Goal: Task Accomplishment & Management: Use online tool/utility

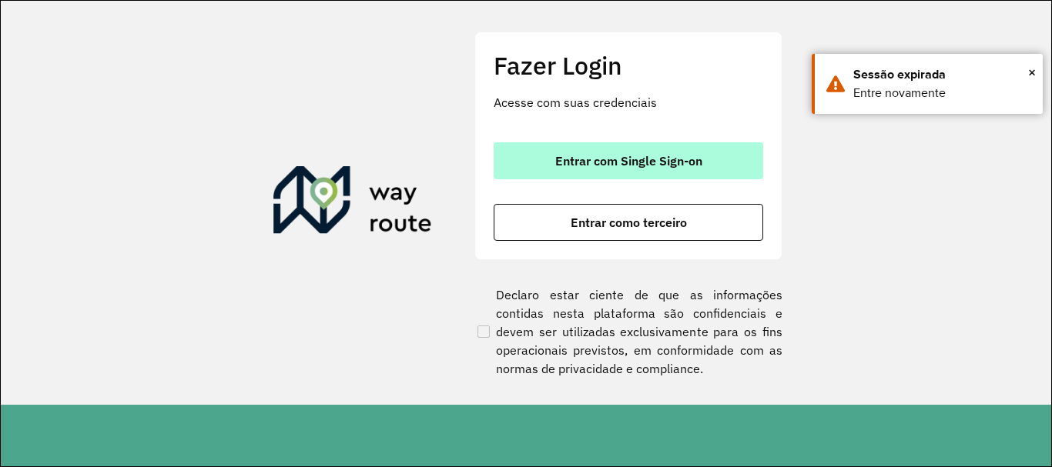
click at [625, 175] on button "Entrar com Single Sign-on" at bounding box center [627, 160] width 269 height 37
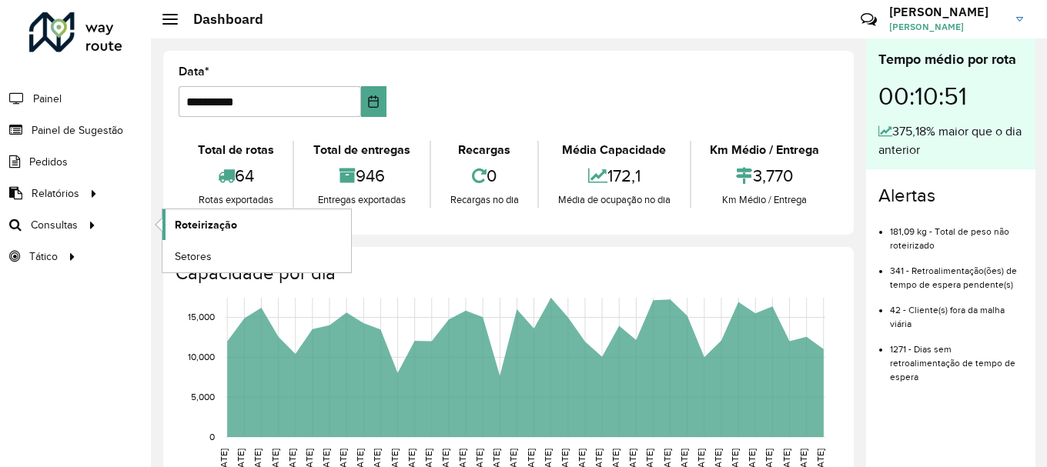
click at [172, 225] on link "Roteirização" at bounding box center [256, 224] width 189 height 31
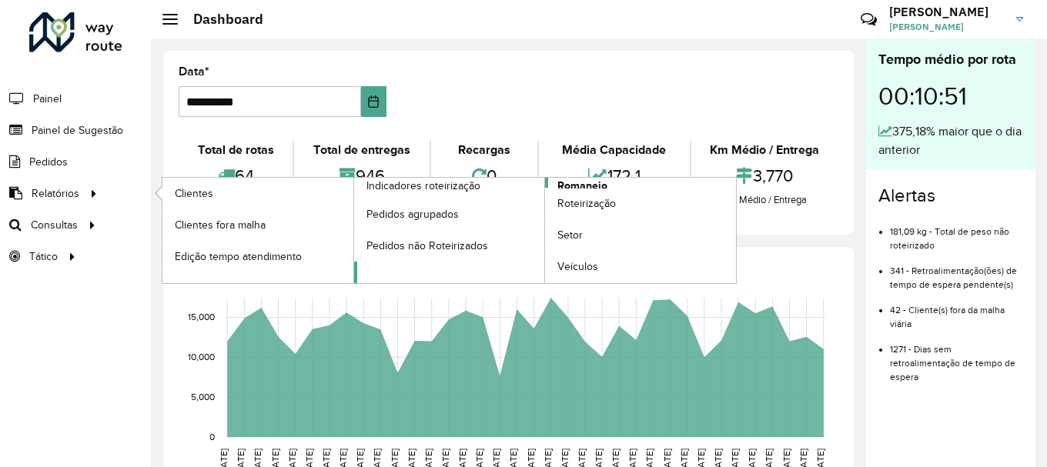
click at [587, 184] on span "Romaneio" at bounding box center [582, 186] width 50 height 16
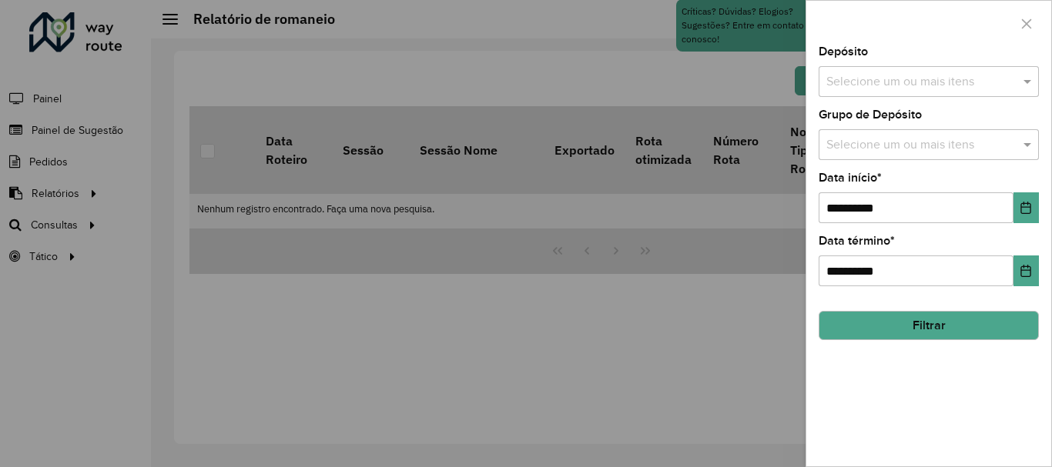
click at [919, 79] on input "text" at bounding box center [920, 82] width 197 height 18
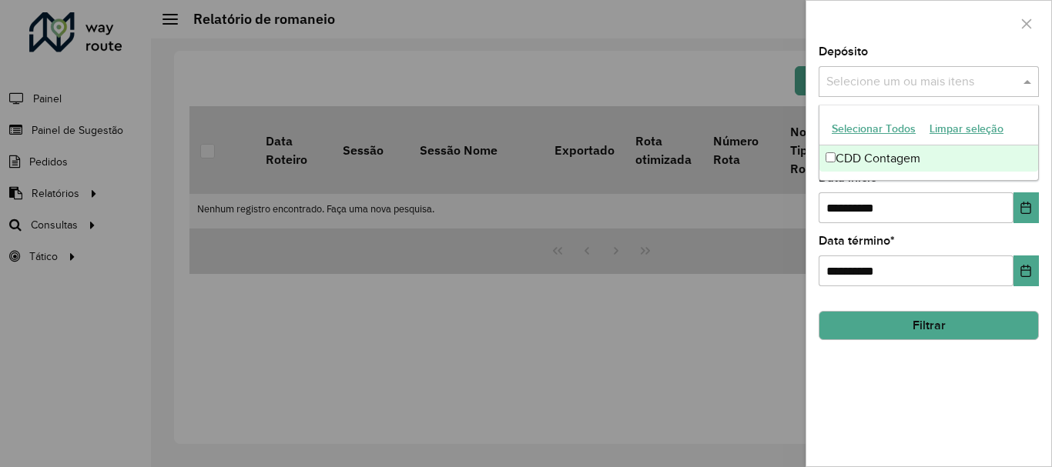
click at [872, 164] on div "CDD Contagem" at bounding box center [928, 158] width 219 height 26
click at [687, 350] on div at bounding box center [526, 233] width 1052 height 467
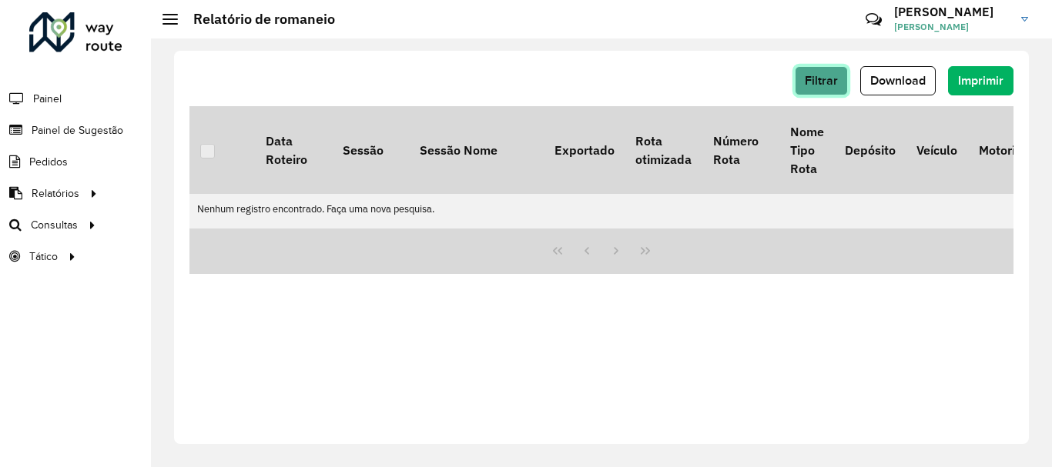
click at [811, 72] on button "Filtrar" at bounding box center [820, 80] width 53 height 29
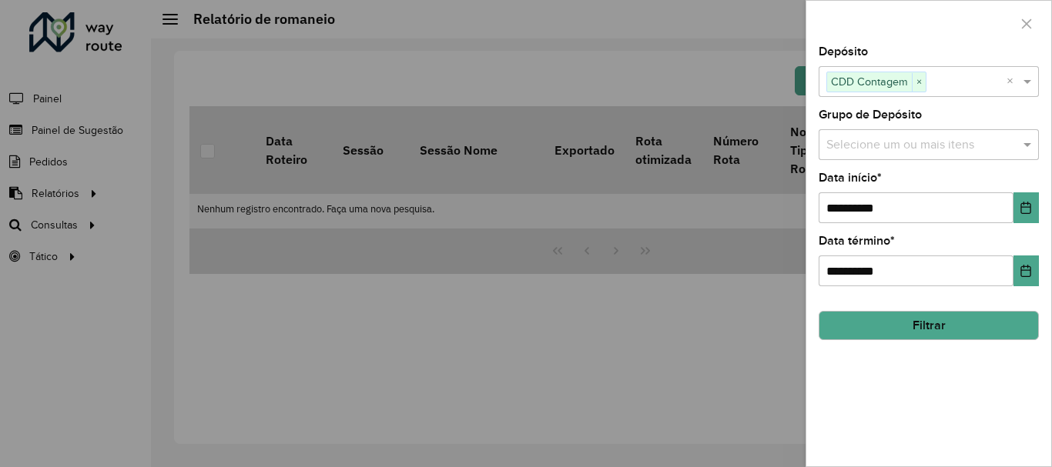
click at [870, 149] on input "text" at bounding box center [920, 145] width 197 height 18
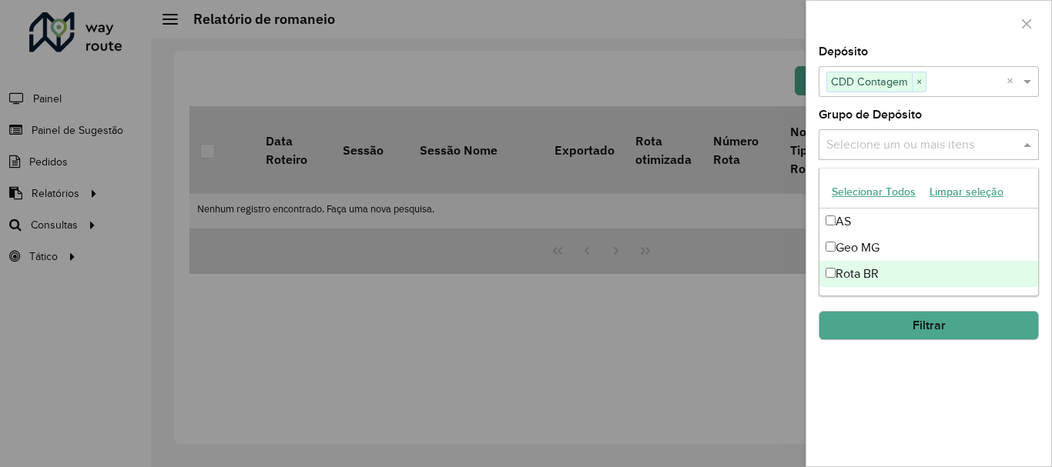
click at [853, 375] on div "**********" at bounding box center [928, 256] width 245 height 420
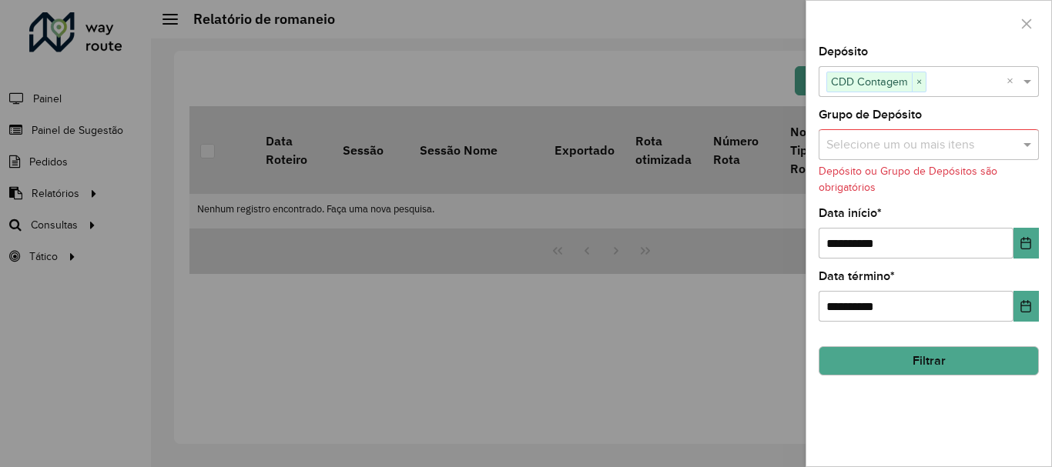
click at [918, 148] on input "text" at bounding box center [920, 145] width 197 height 18
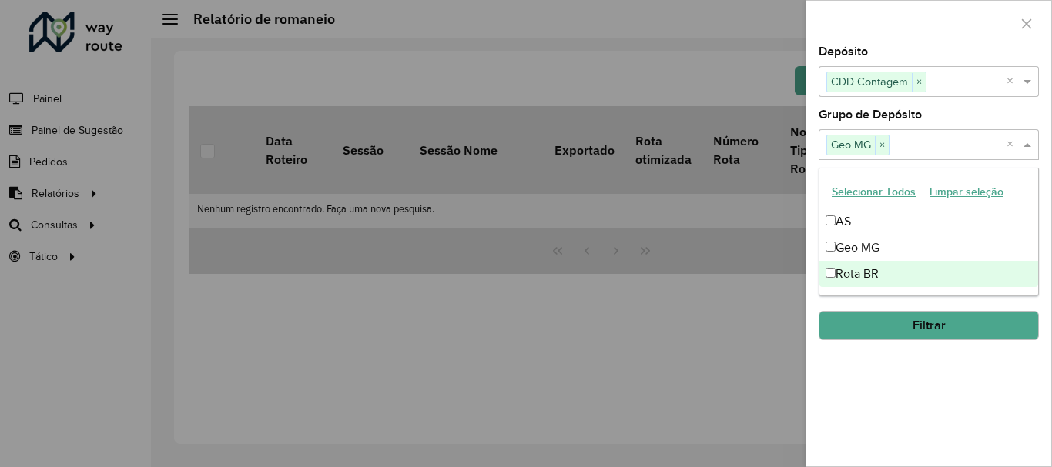
click at [909, 381] on div "**********" at bounding box center [928, 256] width 245 height 420
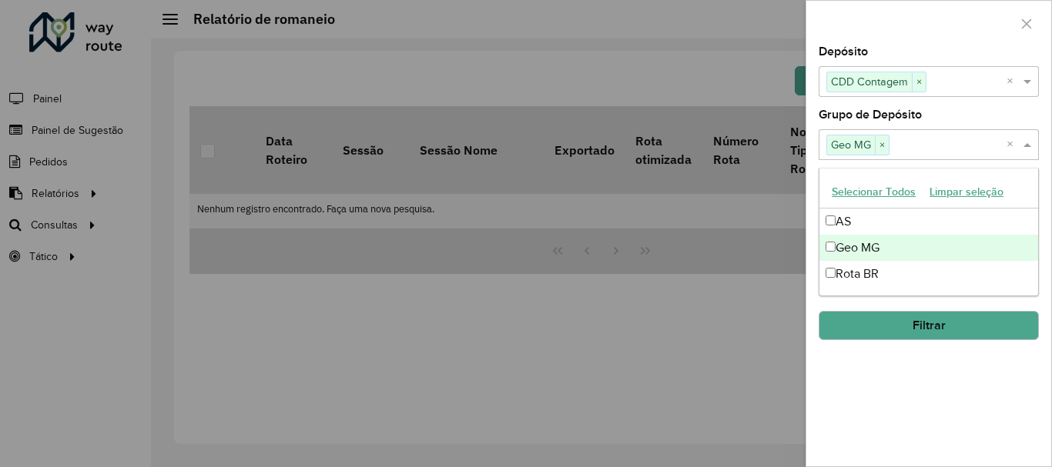
click at [926, 149] on input "text" at bounding box center [947, 145] width 117 height 18
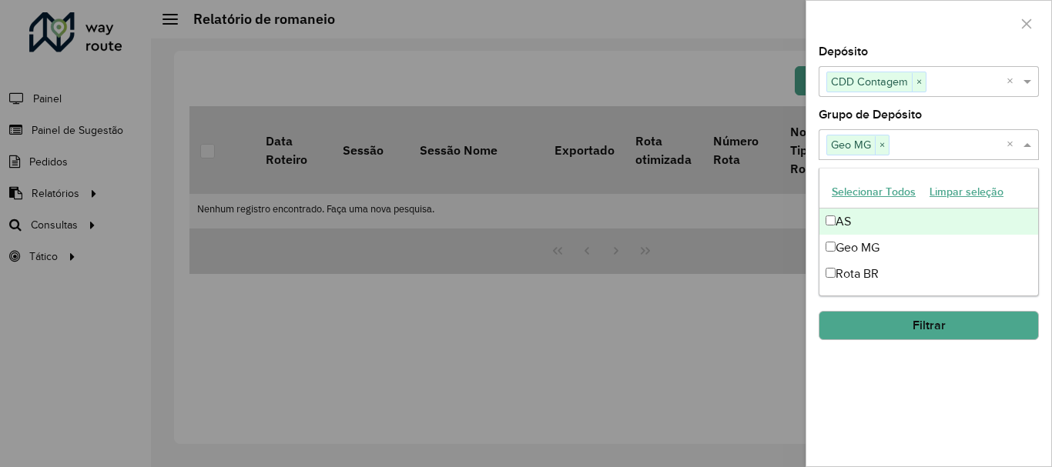
click at [878, 189] on button "Selecionar Todos" at bounding box center [873, 192] width 98 height 24
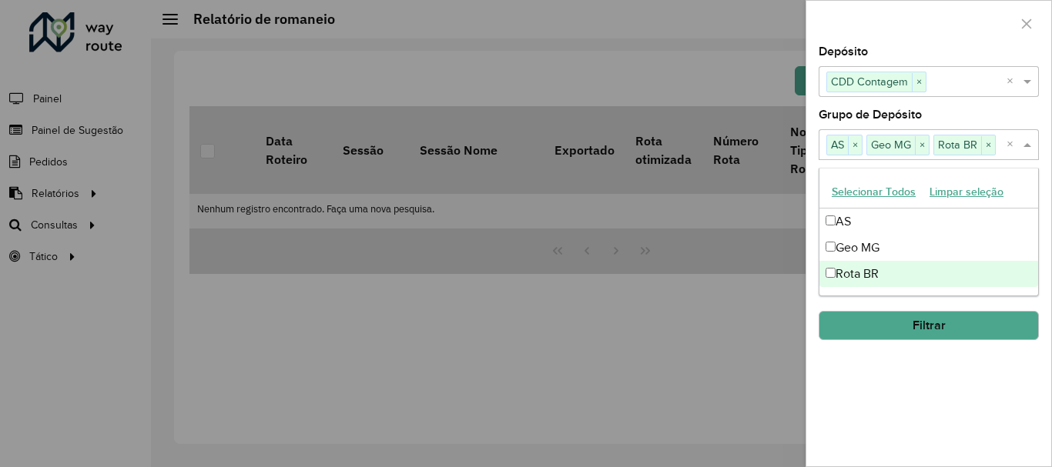
click at [905, 313] on button "Filtrar" at bounding box center [928, 325] width 220 height 29
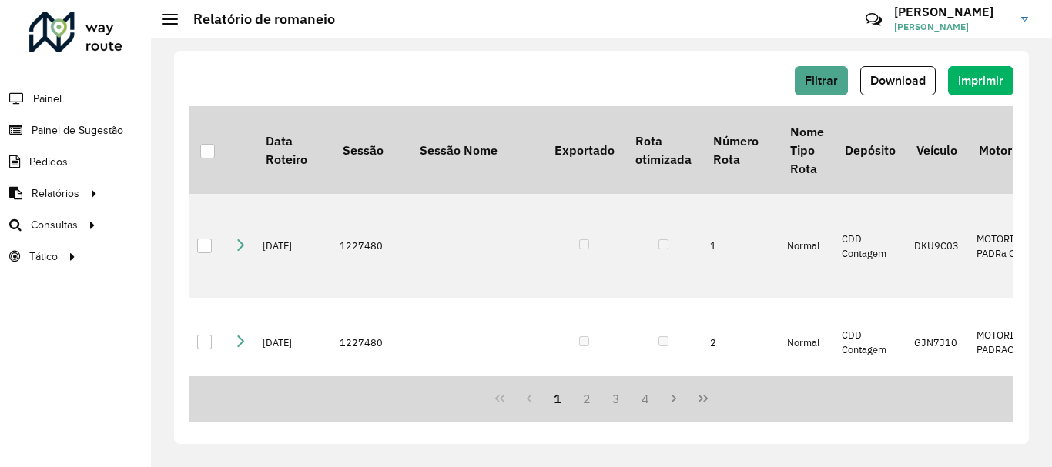
click at [794, 78] on div "Filtrar Download Imprimir" at bounding box center [601, 80] width 824 height 29
click at [806, 77] on span "Filtrar" at bounding box center [820, 80] width 33 height 13
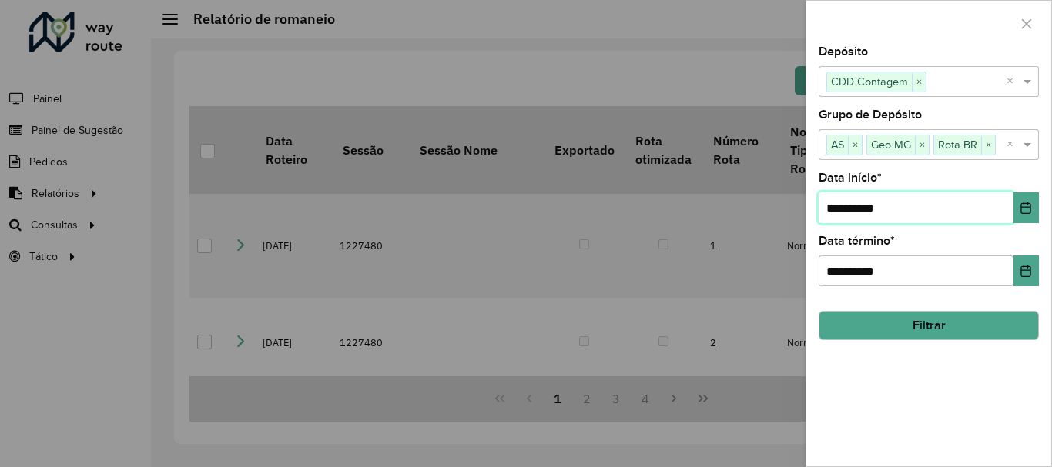
click at [895, 209] on input "**********" at bounding box center [915, 207] width 195 height 31
click at [1032, 206] on icon "Choose Date" at bounding box center [1025, 208] width 12 height 12
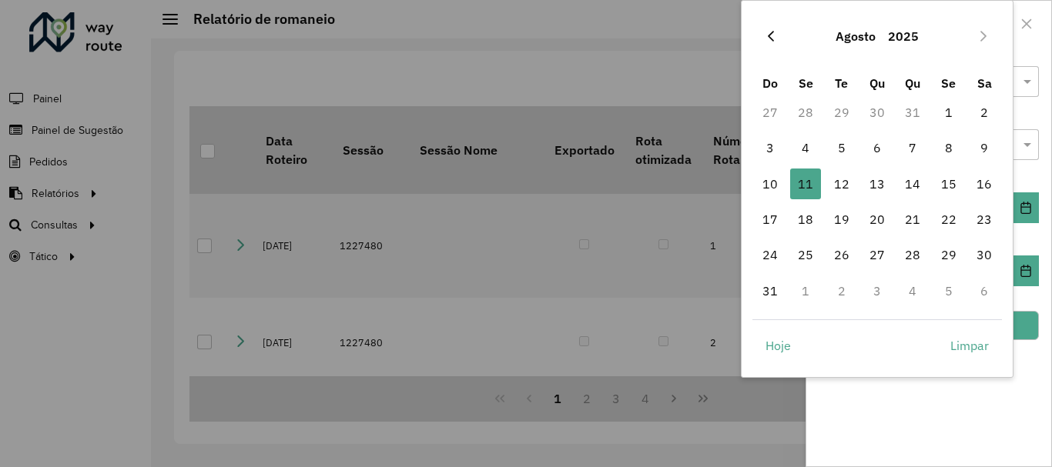
click at [768, 32] on icon "Previous Month" at bounding box center [770, 36] width 12 height 12
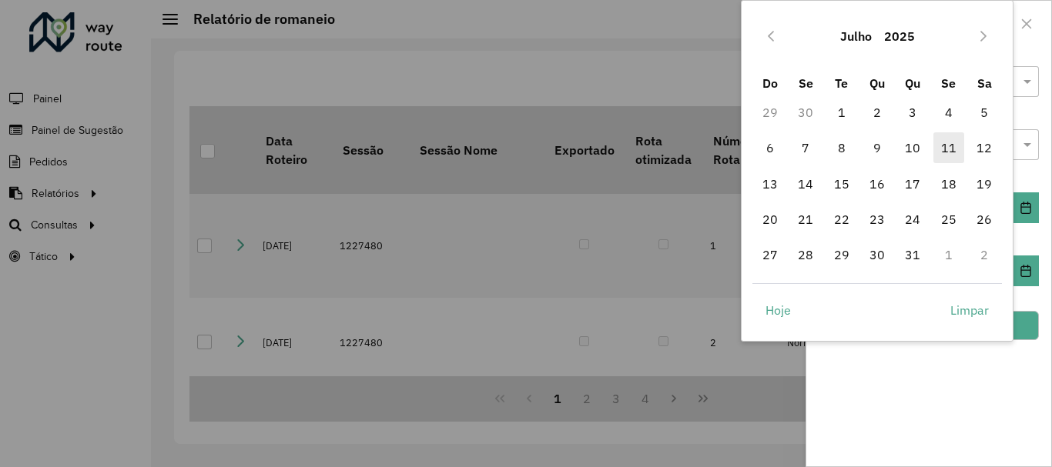
click at [947, 146] on span "11" at bounding box center [948, 147] width 31 height 31
type input "**********"
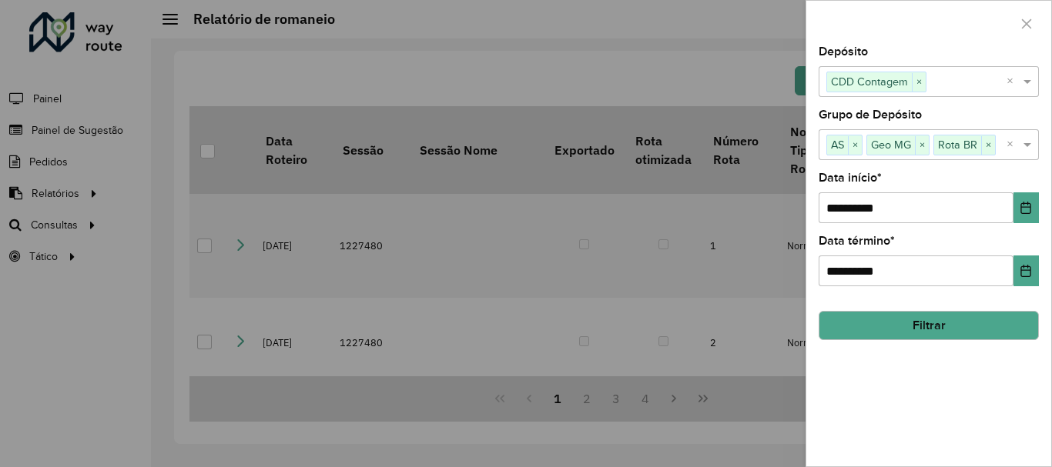
click at [909, 328] on button "Filtrar" at bounding box center [928, 325] width 220 height 29
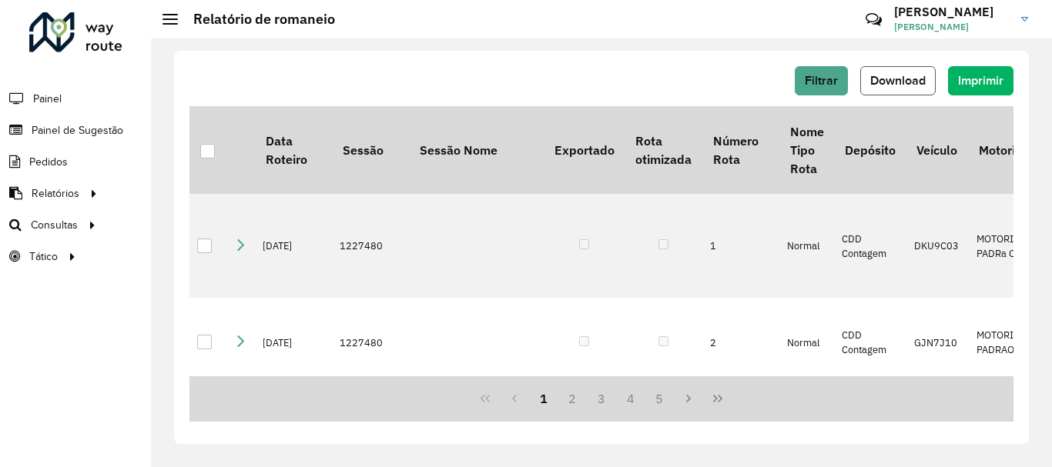
click at [877, 91] on button "Download" at bounding box center [897, 80] width 75 height 29
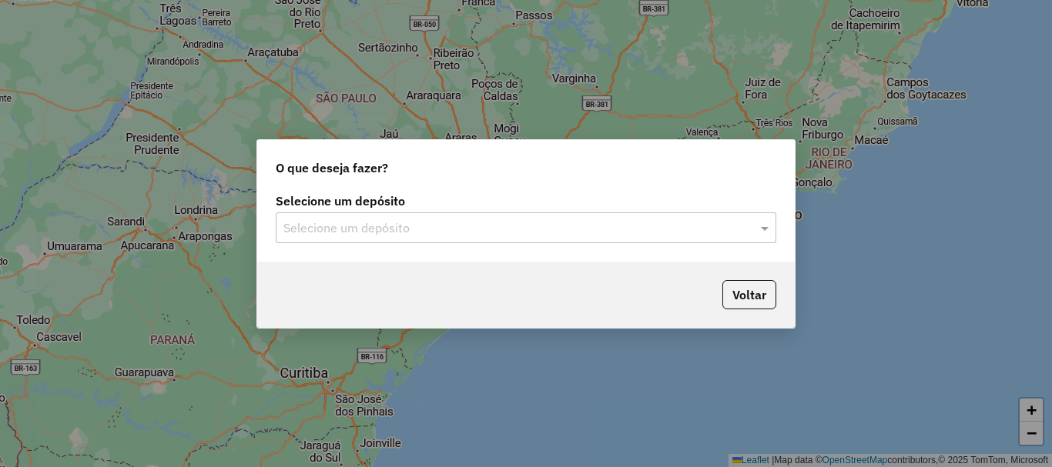
click at [325, 240] on div "Selecione um depósito" at bounding box center [526, 227] width 500 height 31
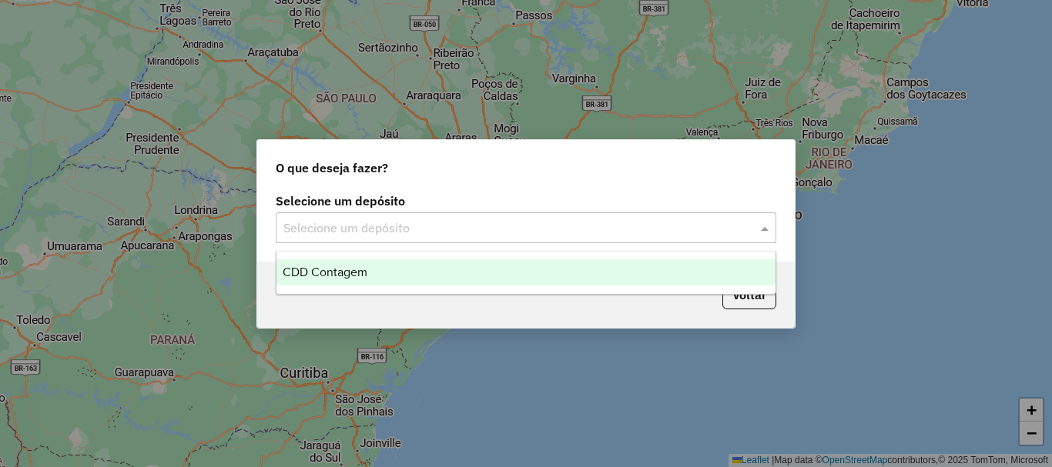
click at [324, 269] on span "CDD Contagem" at bounding box center [325, 272] width 85 height 13
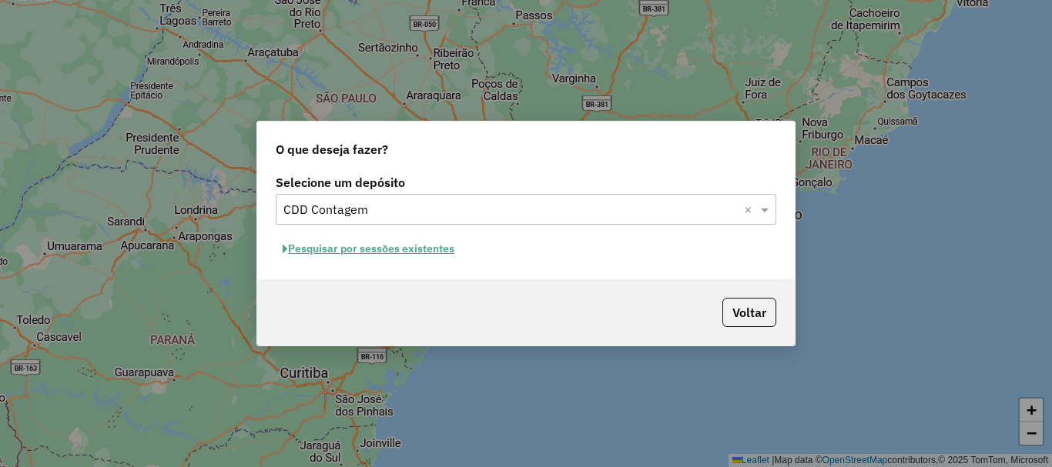
click at [336, 252] on button "Pesquisar por sessões existentes" at bounding box center [369, 249] width 186 height 24
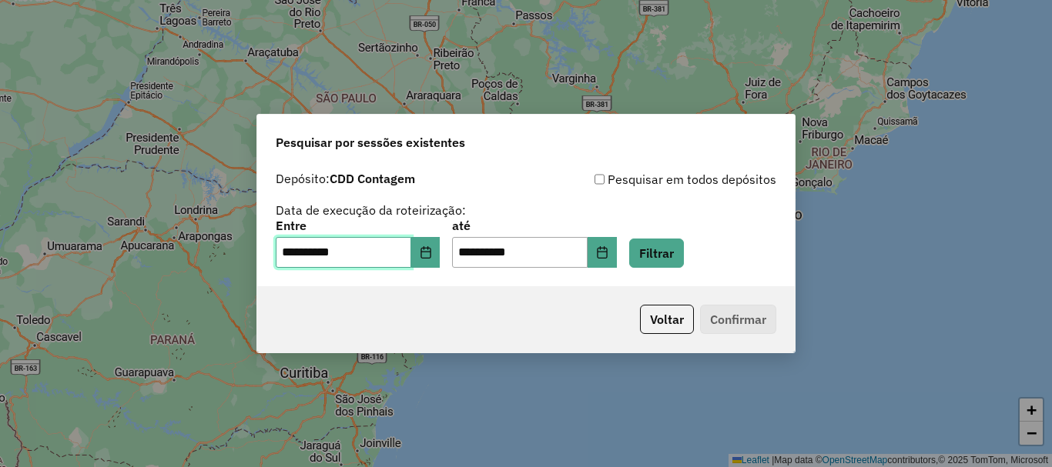
click at [373, 249] on input "**********" at bounding box center [343, 252] width 135 height 31
click at [428, 254] on button "Choose Date" at bounding box center [425, 252] width 29 height 31
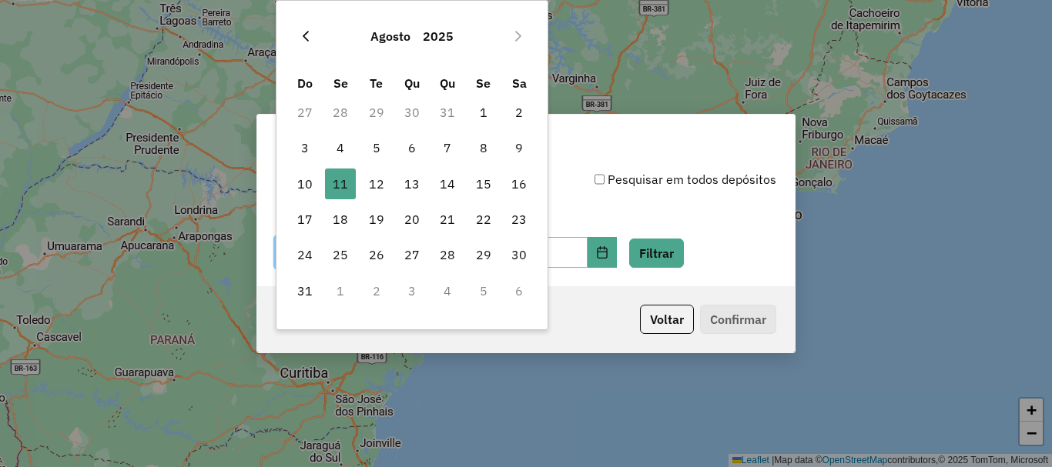
click at [306, 38] on icon "Previous Month" at bounding box center [306, 36] width 6 height 11
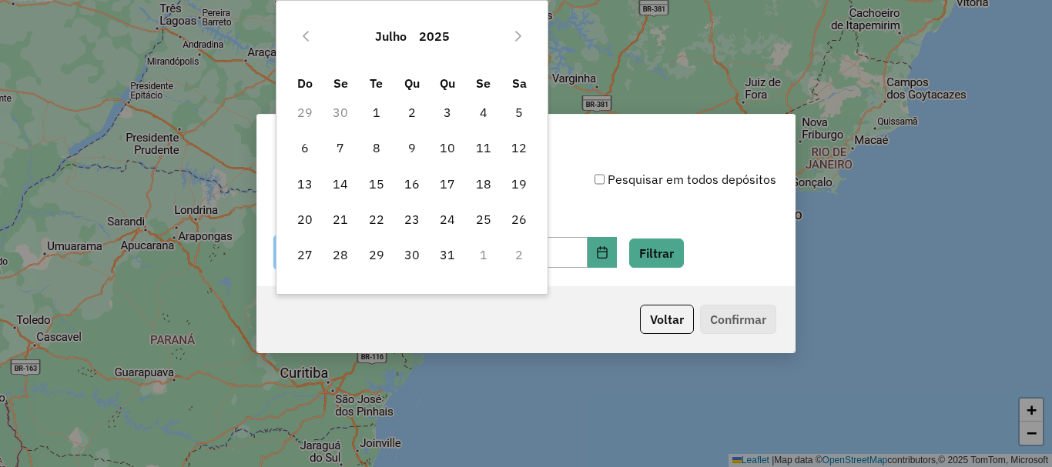
click at [502, 40] on div "Julho 2025" at bounding box center [412, 36] width 250 height 49
click at [365, 115] on span "1" at bounding box center [376, 112] width 31 height 31
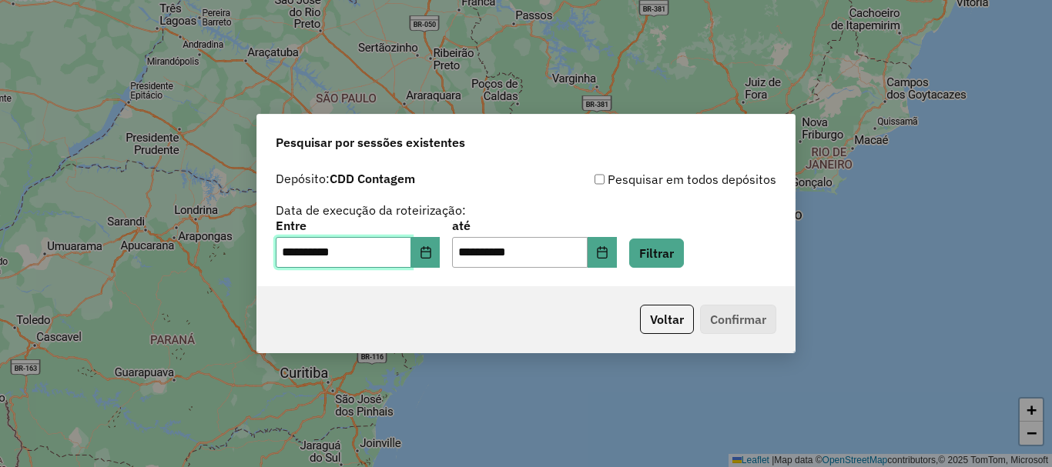
click at [379, 255] on input "**********" at bounding box center [343, 252] width 135 height 31
click at [432, 254] on icon "Choose Date" at bounding box center [426, 252] width 12 height 12
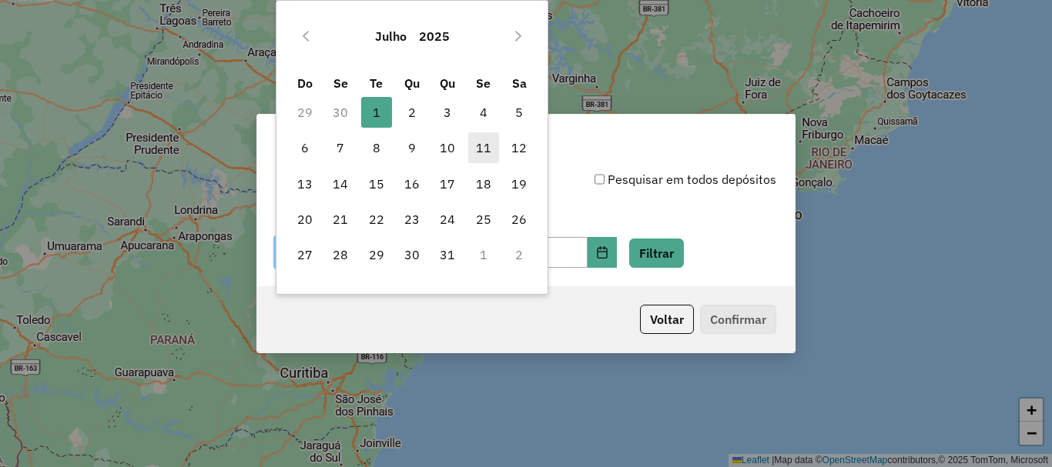
click at [482, 145] on span "11" at bounding box center [483, 147] width 31 height 31
type input "**********"
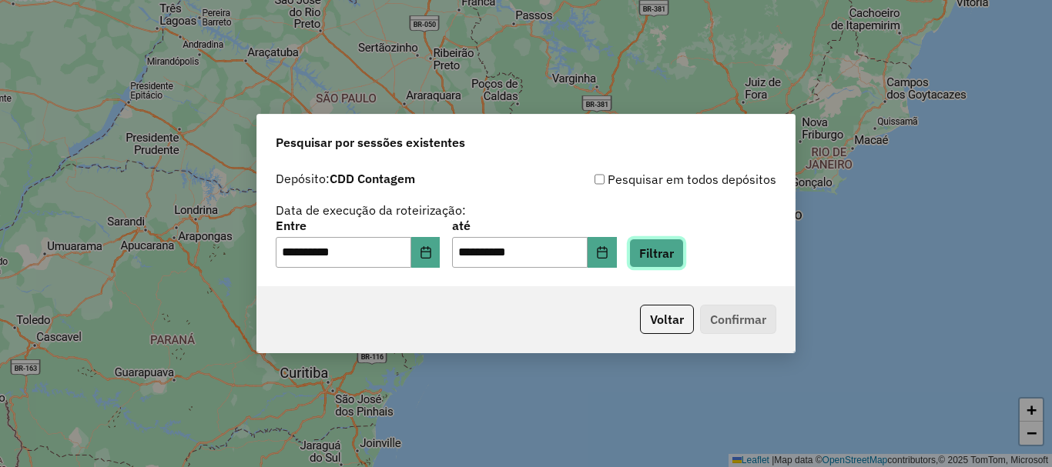
click at [684, 239] on button "Filtrar" at bounding box center [656, 253] width 55 height 29
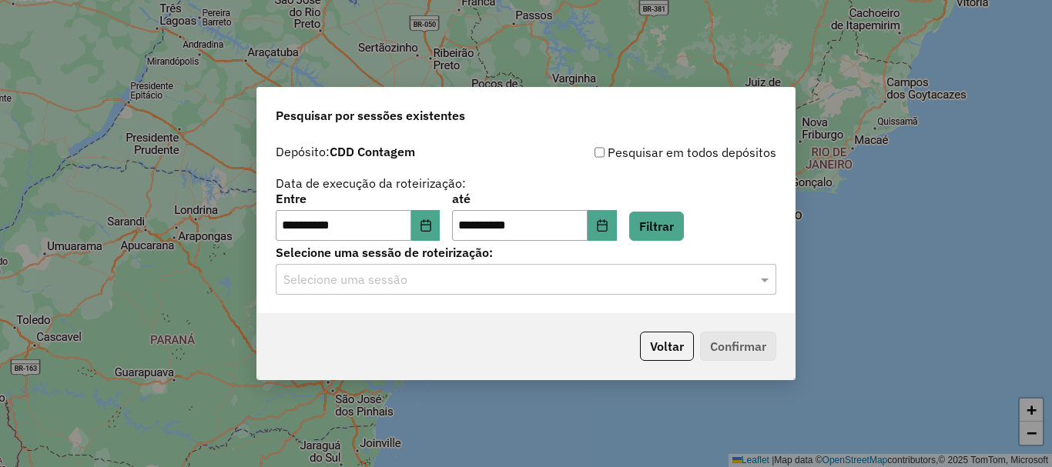
click at [528, 278] on input "text" at bounding box center [510, 280] width 454 height 18
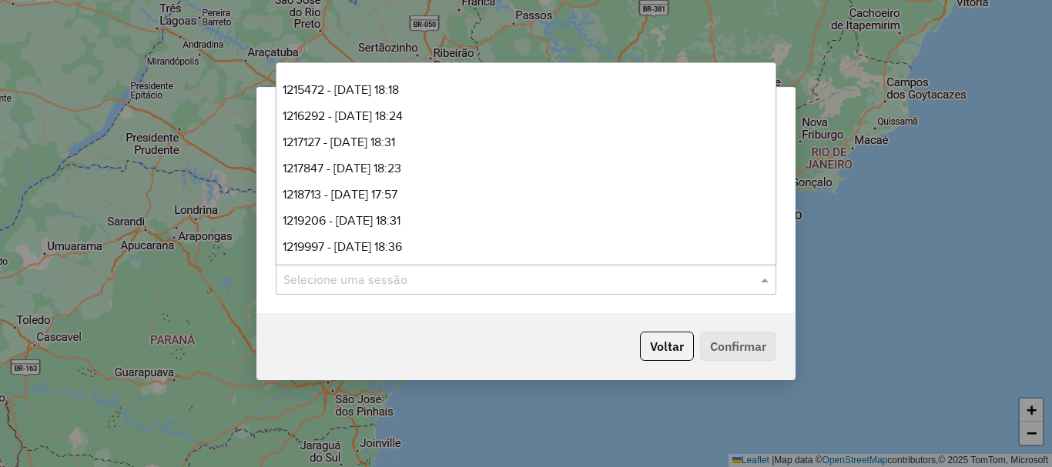
scroll to position [679, 0]
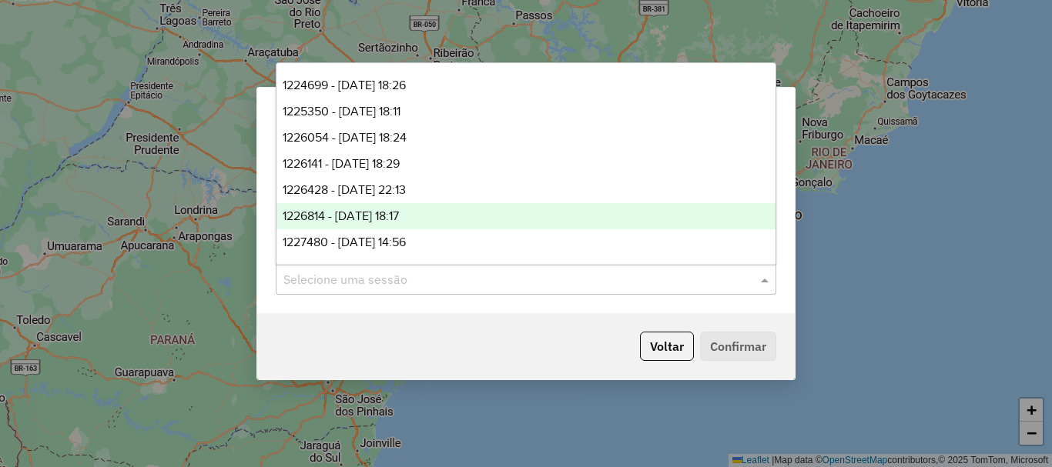
click at [500, 368] on div "Voltar Confirmar" at bounding box center [525, 346] width 537 height 66
